Goal: Information Seeking & Learning: Learn about a topic

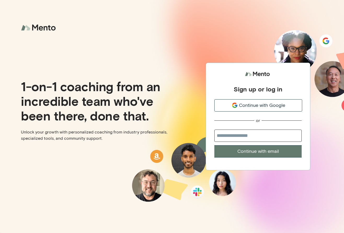
click at [258, 104] on span "Continue with Google" at bounding box center [262, 105] width 46 height 7
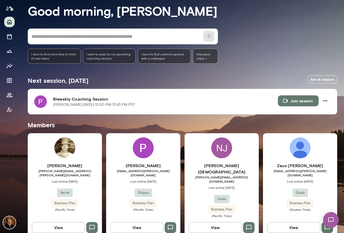
click at [148, 164] on h6 "Priya Venkatesan" at bounding box center [143, 165] width 74 height 6
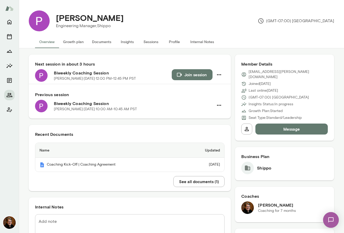
click at [120, 40] on button "Insights" at bounding box center [126, 42] width 23 height 13
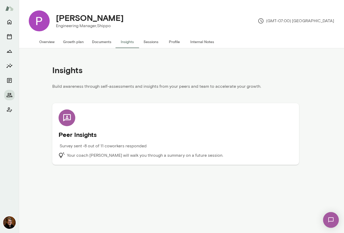
click at [83, 135] on h5 "Peer Insights" at bounding box center [175, 134] width 234 height 8
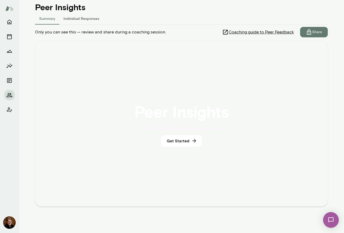
scroll to position [62, 0]
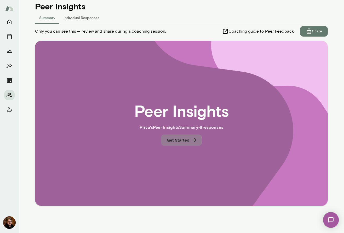
click at [179, 140] on button "Get Started" at bounding box center [181, 139] width 41 height 11
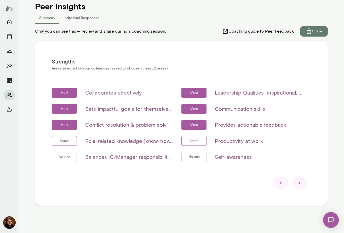
click at [258, 31] on span "Coaching guide to Peer Feedback" at bounding box center [260, 31] width 65 height 6
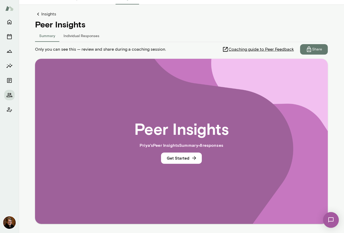
scroll to position [62, 0]
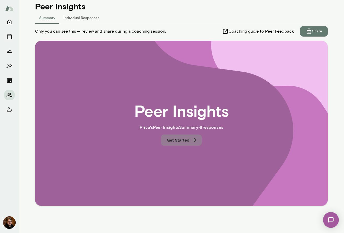
click at [182, 138] on button "Get Started" at bounding box center [181, 139] width 41 height 11
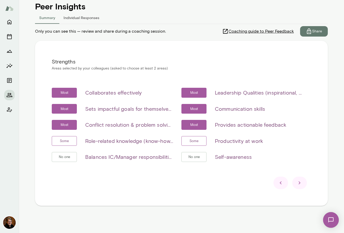
click at [301, 183] on icon at bounding box center [299, 183] width 6 height 6
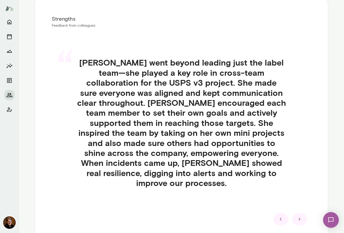
scroll to position [108, 0]
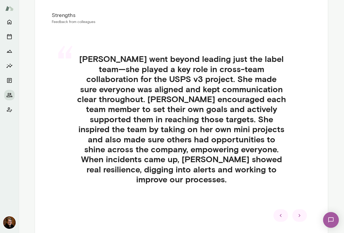
click at [301, 212] on icon at bounding box center [299, 215] width 6 height 6
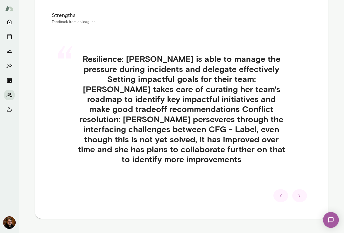
click at [304, 189] on div at bounding box center [299, 195] width 15 height 13
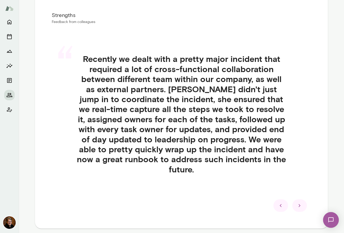
scroll to position [114, 0]
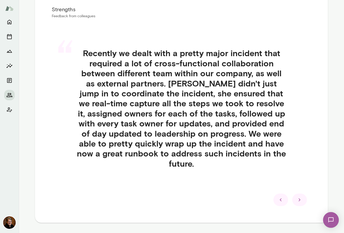
click at [298, 200] on icon at bounding box center [299, 200] width 6 height 6
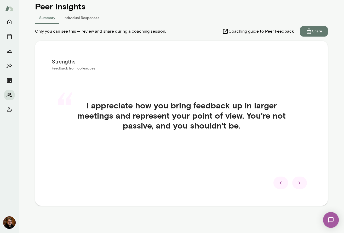
scroll to position [62, 0]
click at [304, 185] on div at bounding box center [299, 182] width 15 height 13
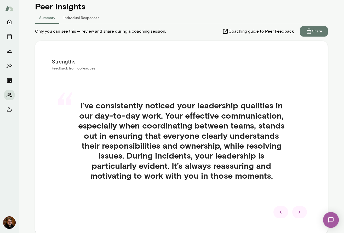
scroll to position [91, 0]
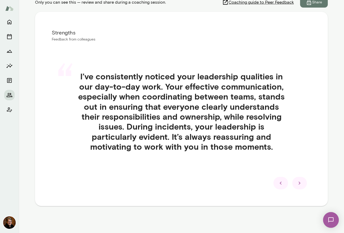
click at [304, 185] on div at bounding box center [299, 183] width 15 height 13
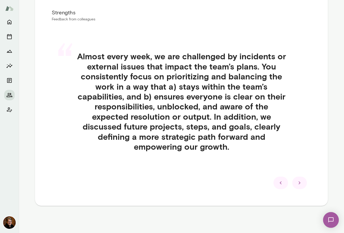
click at [304, 185] on div at bounding box center [299, 182] width 15 height 13
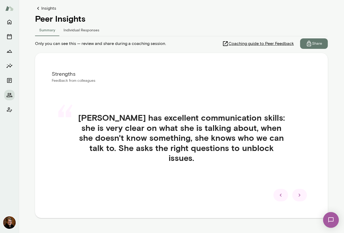
scroll to position [62, 0]
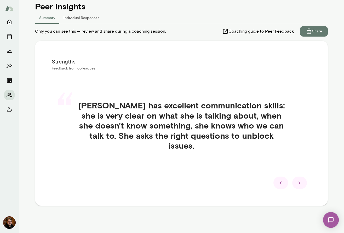
click at [301, 183] on icon at bounding box center [299, 183] width 6 height 6
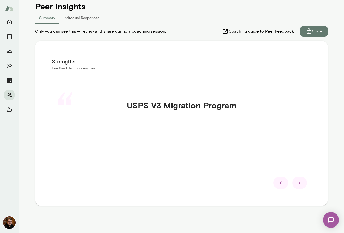
click at [301, 183] on icon at bounding box center [299, 183] width 6 height 6
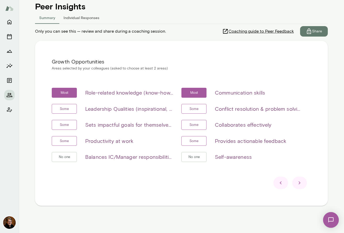
click at [301, 183] on icon at bounding box center [299, 183] width 6 height 6
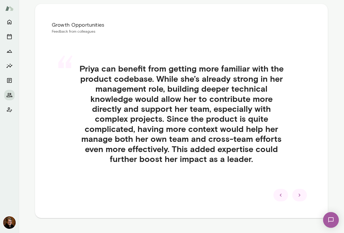
scroll to position [100, 0]
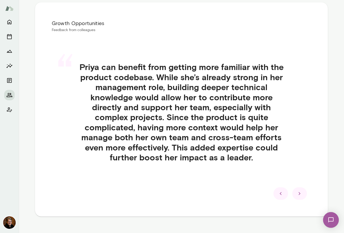
click at [298, 196] on icon at bounding box center [299, 193] width 6 height 6
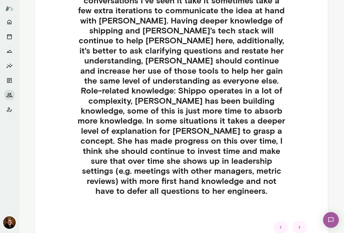
scroll to position [179, 0]
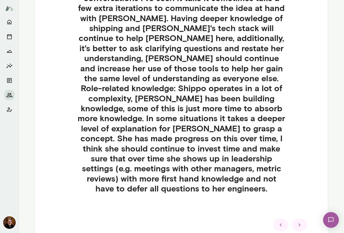
click at [301, 219] on div at bounding box center [299, 224] width 15 height 13
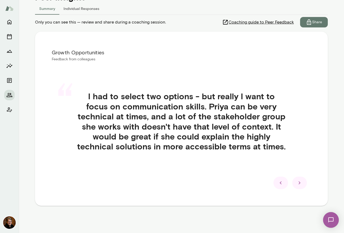
click at [302, 185] on icon at bounding box center [299, 183] width 6 height 6
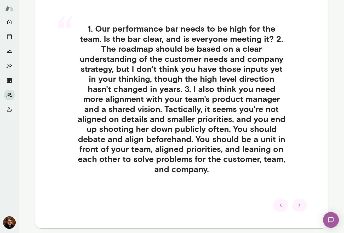
scroll to position [139, 0]
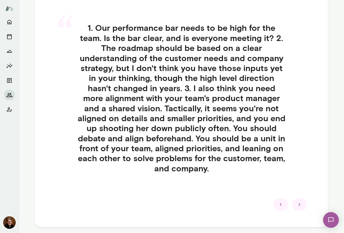
click at [298, 203] on icon at bounding box center [299, 204] width 6 height 6
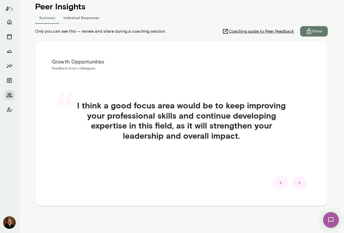
click at [301, 182] on icon at bounding box center [299, 183] width 6 height 6
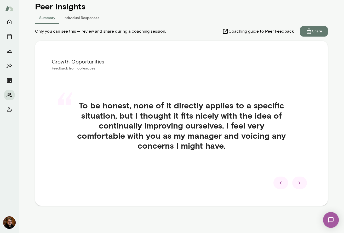
click at [299, 184] on icon at bounding box center [299, 183] width 6 height 6
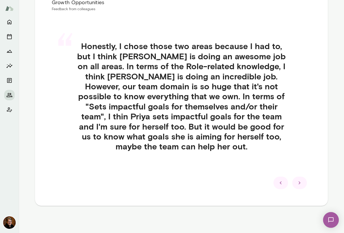
click at [301, 185] on icon at bounding box center [299, 183] width 6 height 6
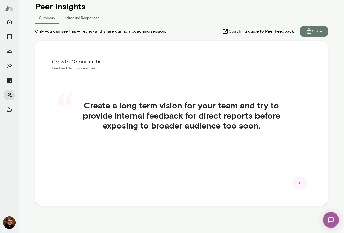
scroll to position [62, 0]
click at [301, 185] on icon at bounding box center [299, 183] width 6 height 6
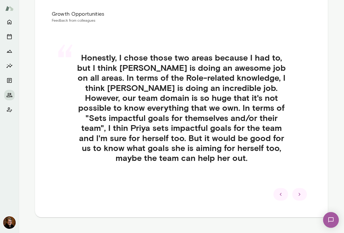
scroll to position [110, 0]
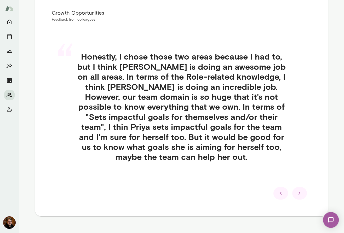
click at [299, 196] on div at bounding box center [299, 193] width 15 height 13
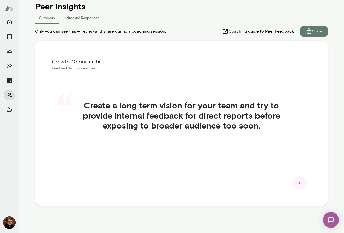
click at [299, 183] on icon at bounding box center [299, 183] width 6 height 6
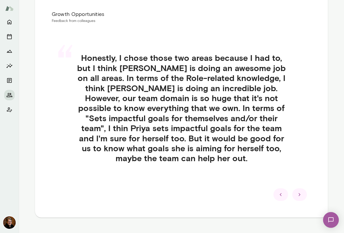
click at [281, 195] on icon at bounding box center [280, 194] width 6 height 6
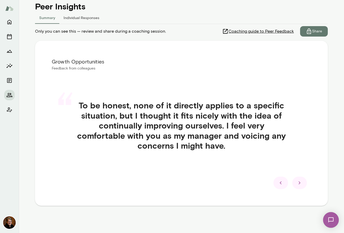
click at [281, 187] on div at bounding box center [280, 182] width 15 height 13
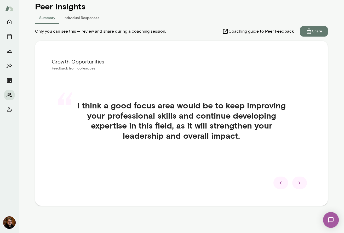
click at [281, 187] on div at bounding box center [280, 182] width 15 height 13
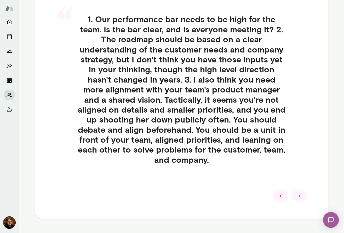
scroll to position [152, 0]
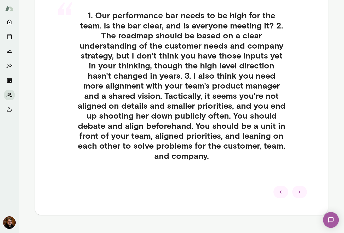
click at [279, 194] on icon at bounding box center [280, 192] width 6 height 6
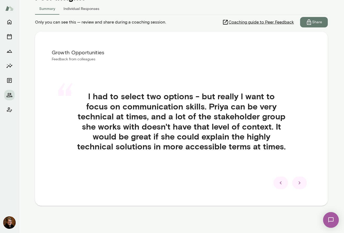
click at [281, 184] on icon at bounding box center [280, 183] width 6 height 6
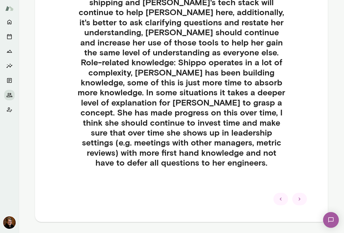
scroll to position [206, 0]
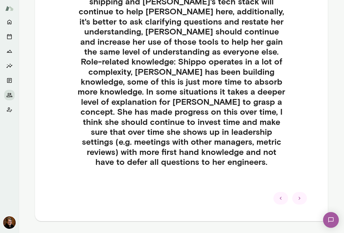
click at [281, 195] on icon at bounding box center [280, 198] width 6 height 6
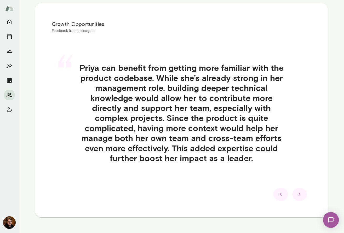
scroll to position [98, 0]
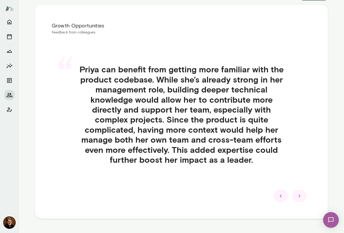
click at [279, 197] on icon at bounding box center [280, 196] width 6 height 6
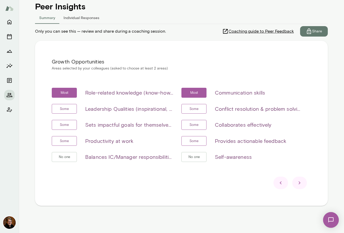
click at [281, 185] on icon at bounding box center [280, 183] width 6 height 6
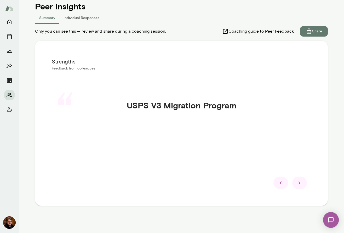
click at [278, 185] on icon at bounding box center [280, 183] width 6 height 6
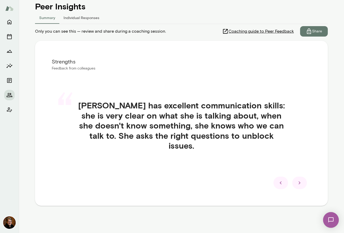
click at [279, 185] on icon at bounding box center [280, 183] width 6 height 6
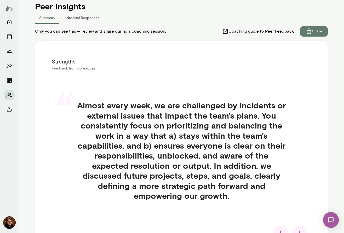
scroll to position [98, 0]
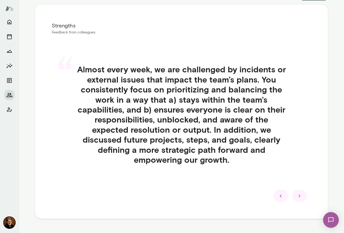
click at [279, 185] on div "“ Almost every week, we are challenged by incidents or external issues that imp…" at bounding box center [181, 121] width 259 height 138
click at [277, 200] on div at bounding box center [280, 196] width 15 height 13
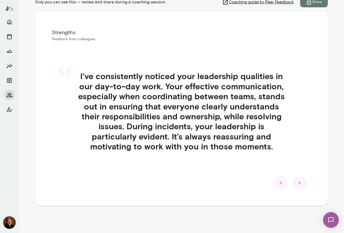
scroll to position [91, 0]
click at [280, 182] on icon at bounding box center [280, 182] width 2 height 3
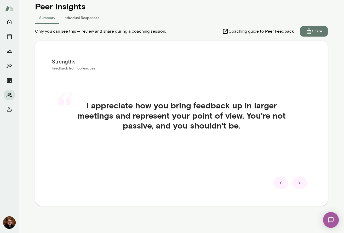
click at [282, 181] on icon at bounding box center [280, 183] width 6 height 6
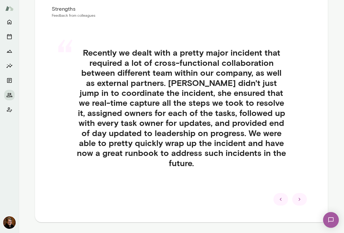
scroll to position [116, 0]
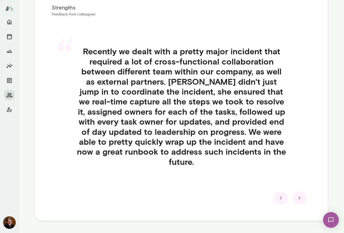
click at [280, 199] on icon at bounding box center [280, 198] width 6 height 6
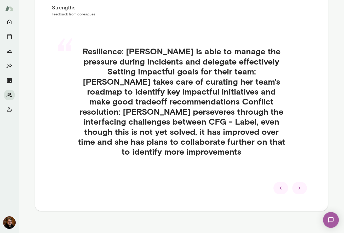
scroll to position [111, 0]
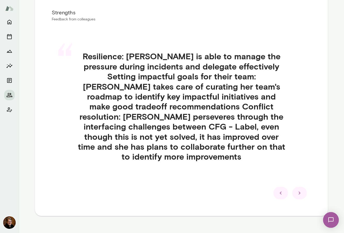
click at [281, 190] on icon at bounding box center [280, 193] width 6 height 6
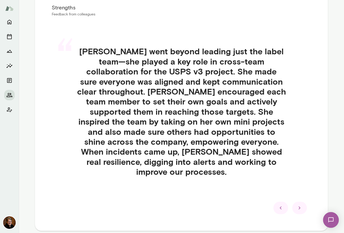
click at [279, 205] on icon at bounding box center [280, 208] width 6 height 6
